Goal: Information Seeking & Learning: Learn about a topic

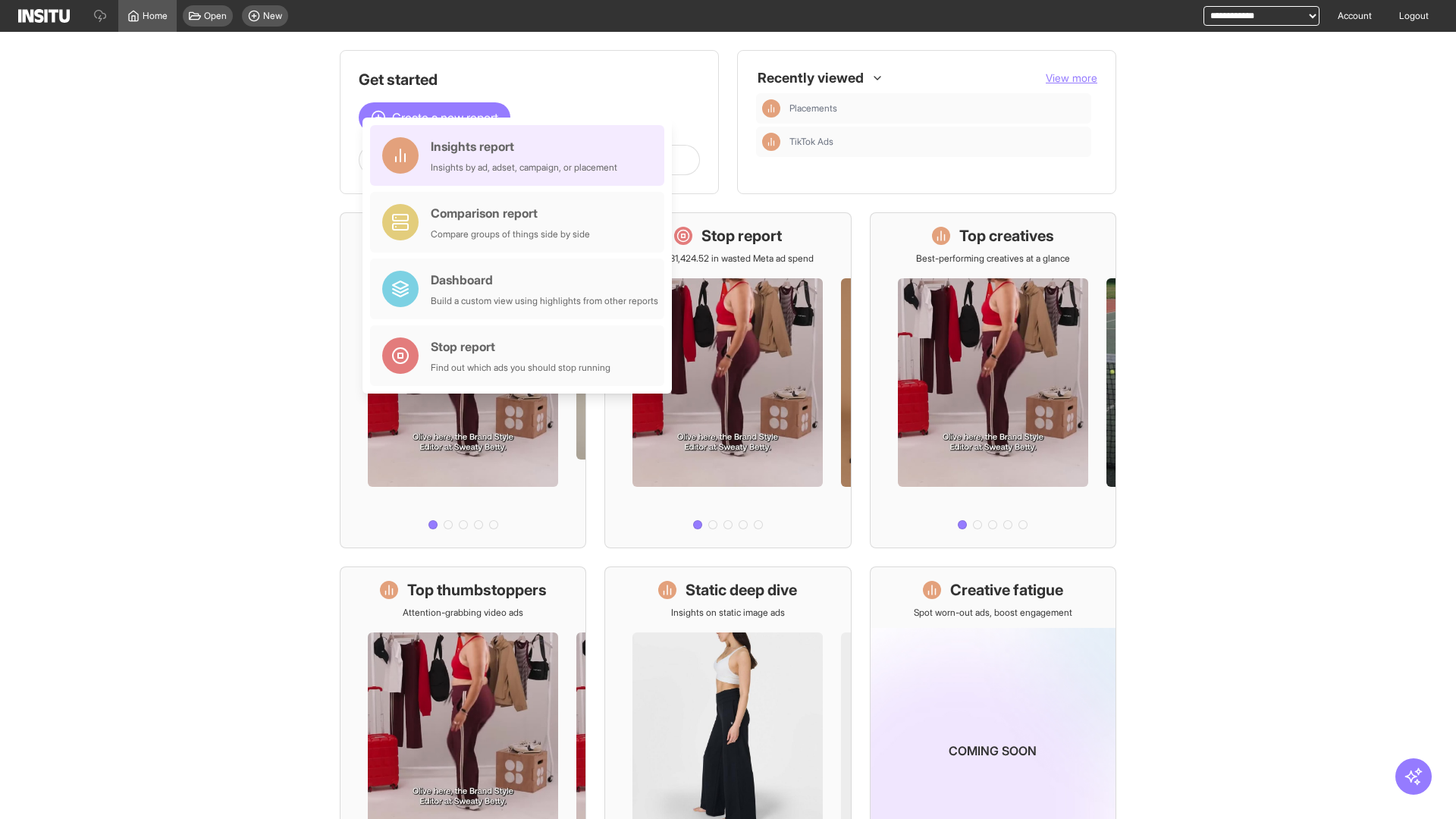
click at [521, 155] on div "Insights report Insights by ad, adset, campaign, or placement" at bounding box center [524, 155] width 187 height 37
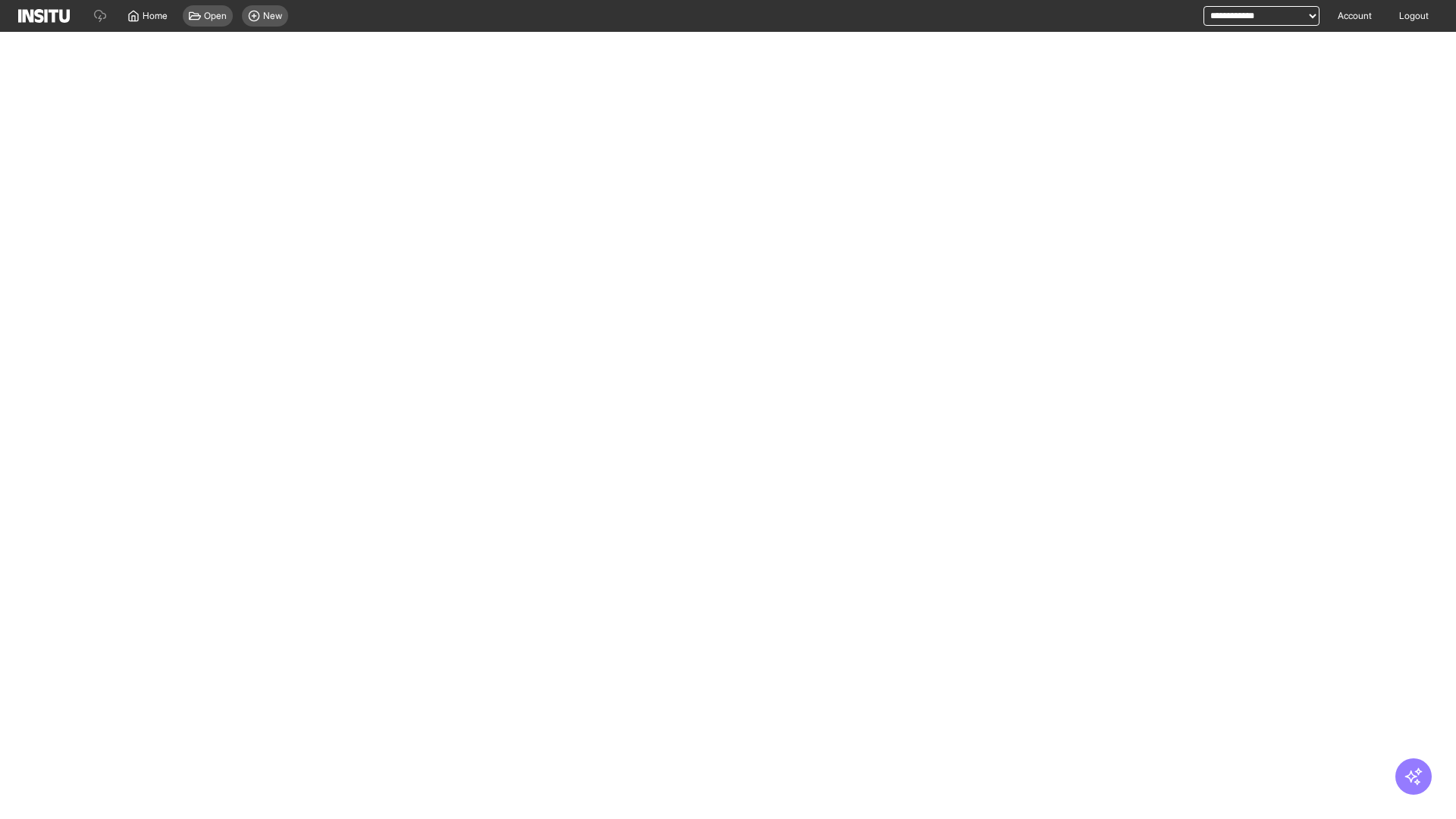
select select "**"
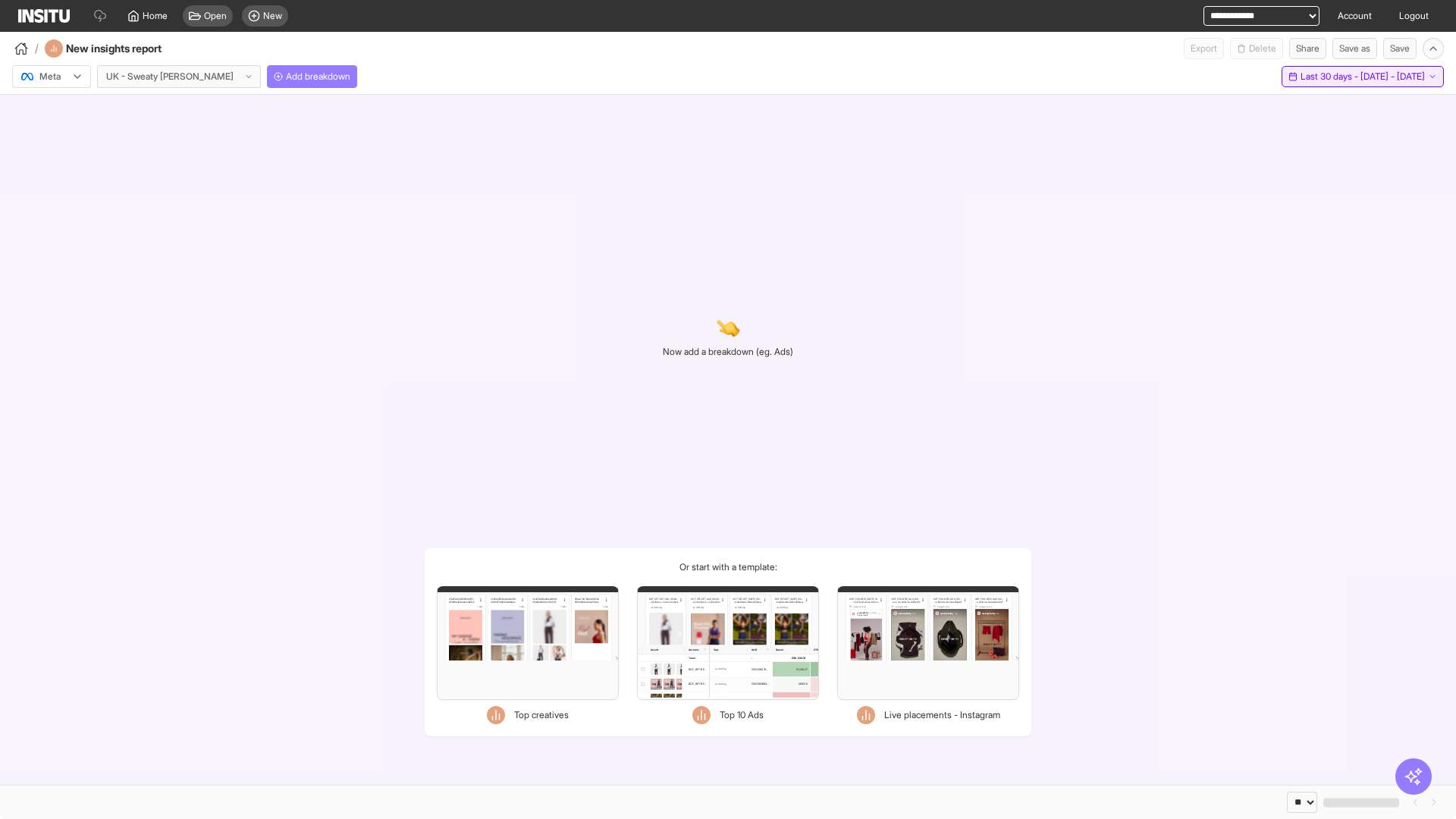
click at [1332, 77] on span "Last 30 days - [DATE] - [DATE]" at bounding box center [1363, 76] width 124 height 12
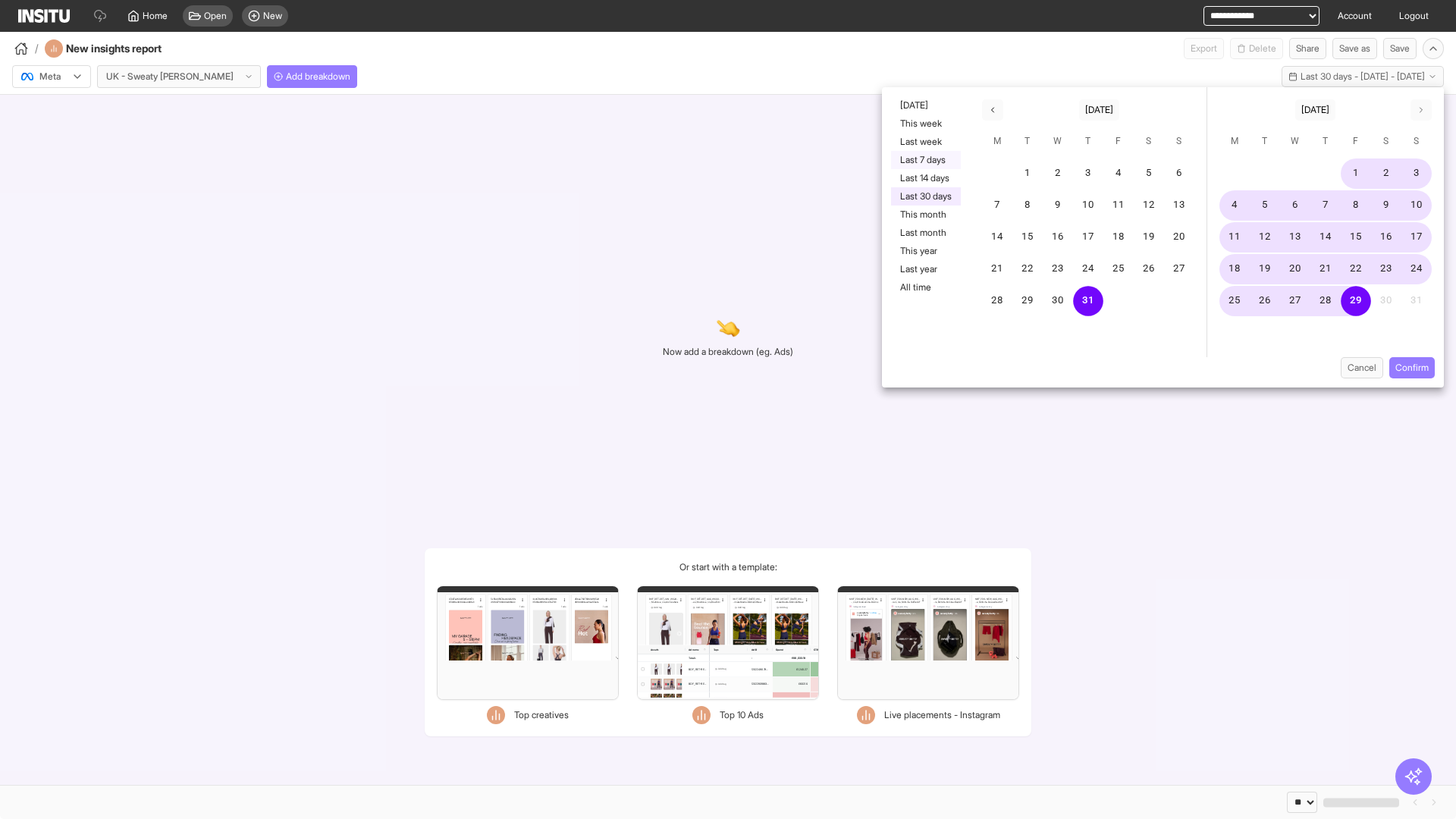
click at [925, 160] on button "Last 7 days" at bounding box center [926, 160] width 70 height 18
